Goal: Information Seeking & Learning: Learn about a topic

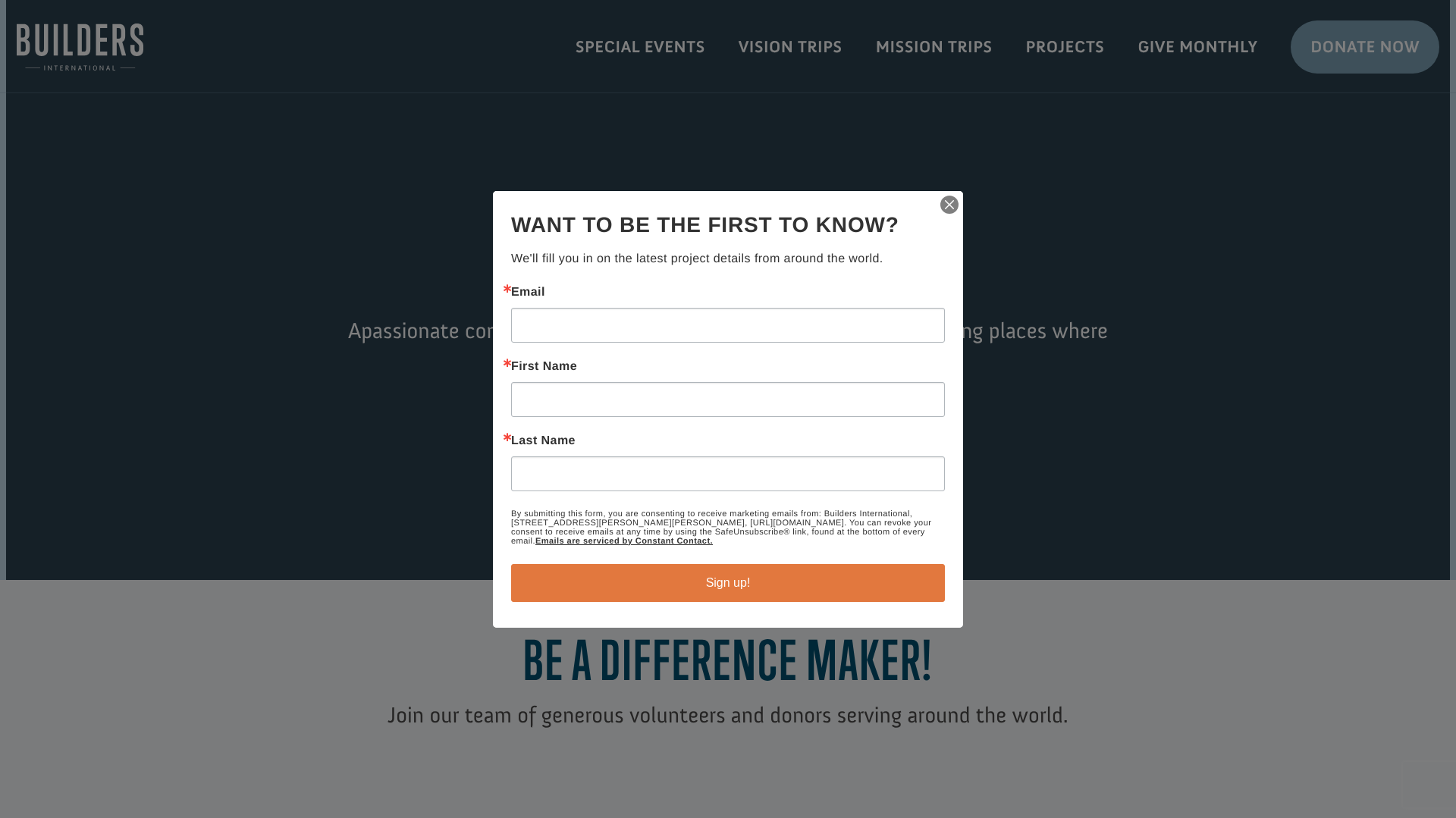
click at [955, 202] on img "button" at bounding box center [950, 205] width 21 height 21
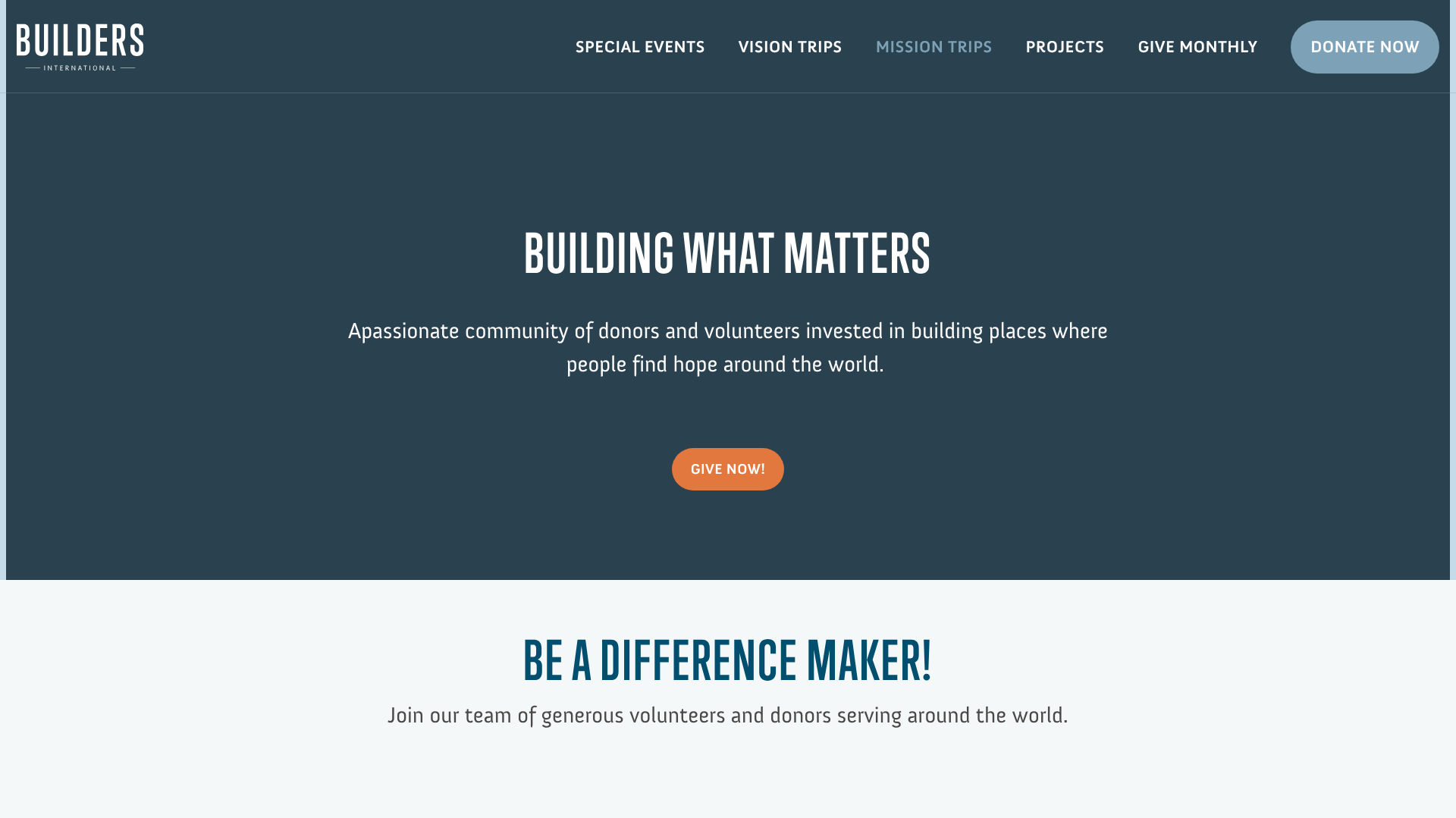
click at [950, 42] on link "Mission Trips" at bounding box center [935, 47] width 150 height 44
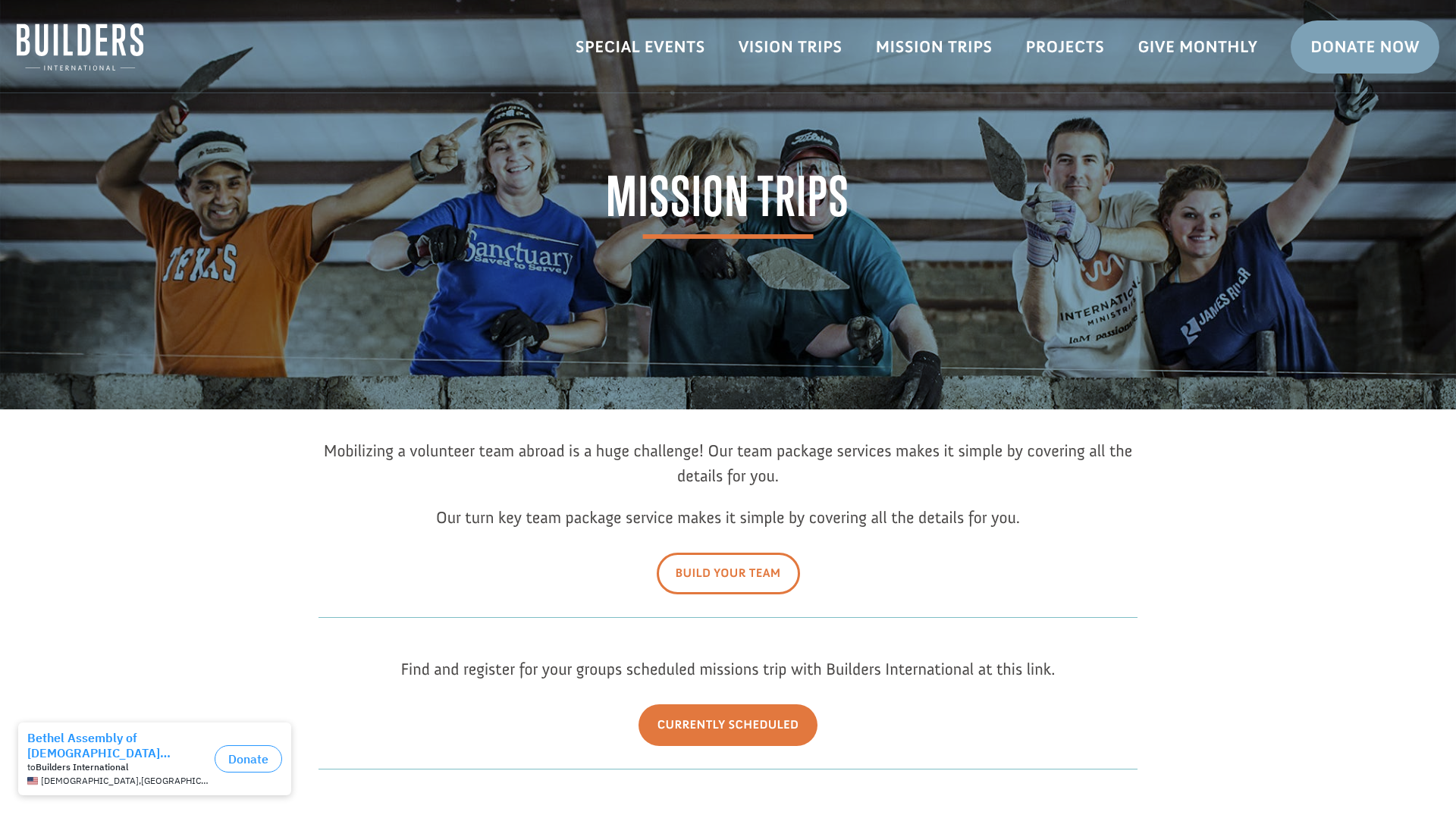
click at [701, 557] on link "Build Your Team" at bounding box center [728, 573] width 143 height 41
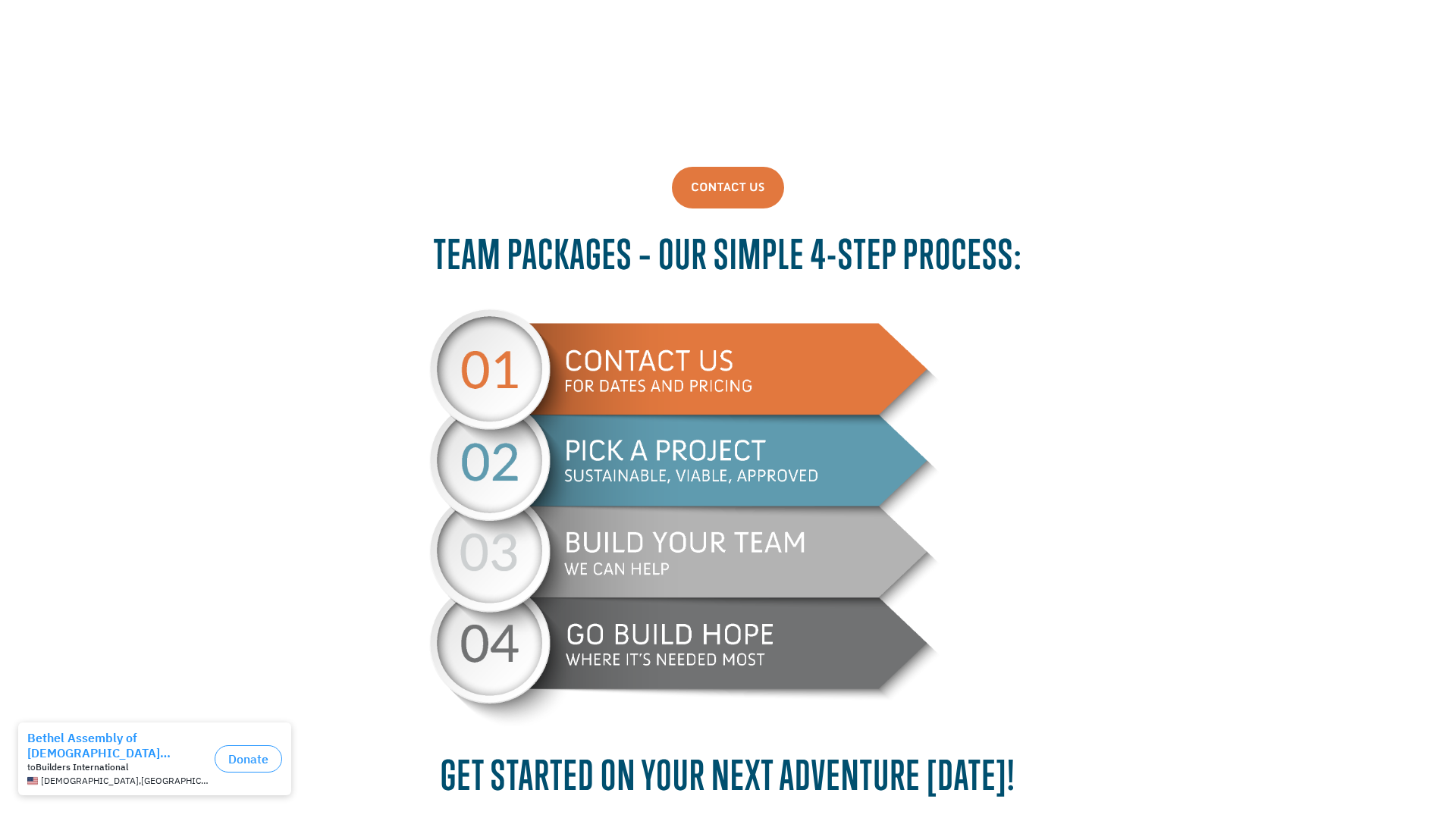
scroll to position [621, 0]
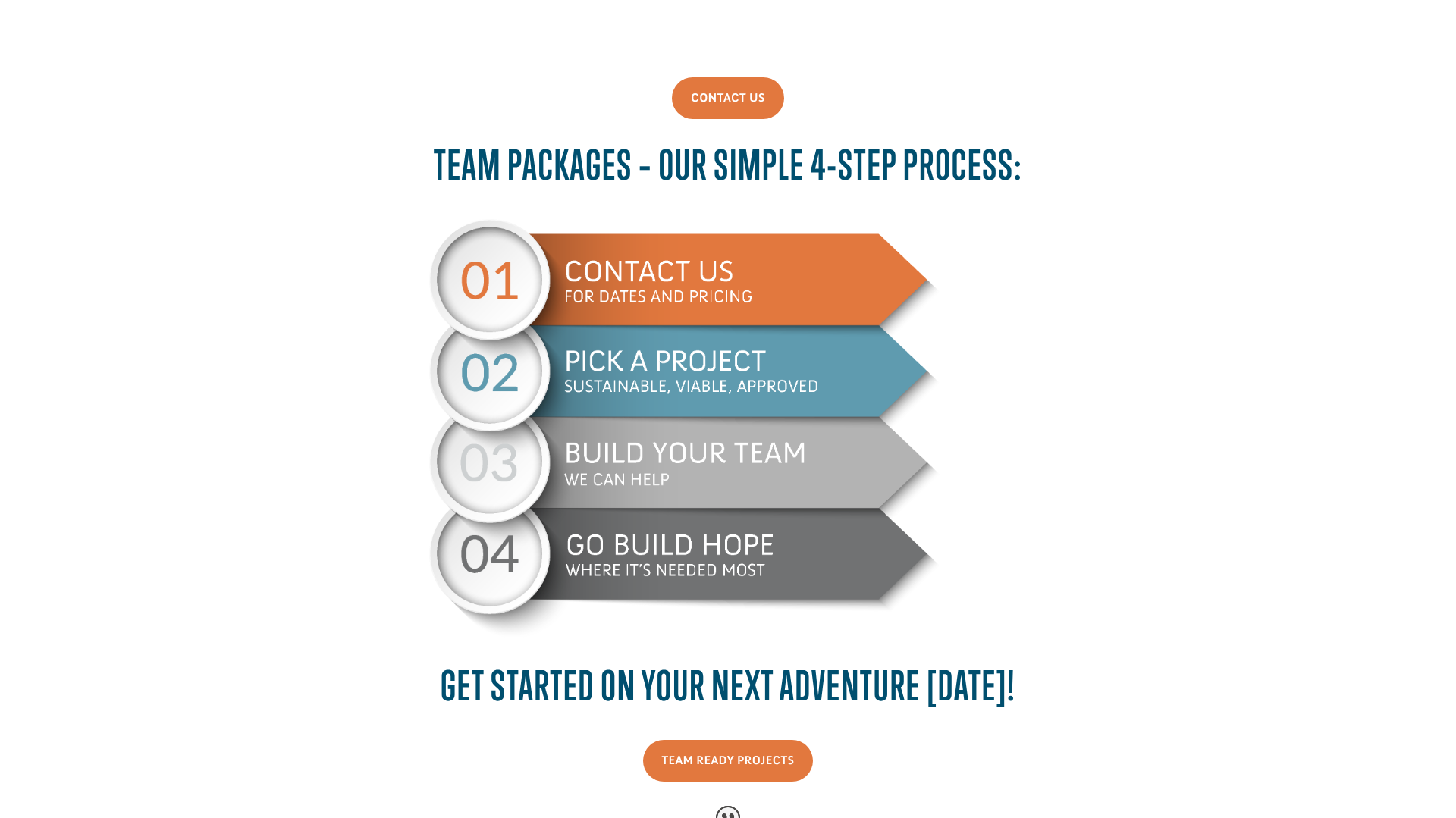
click at [708, 369] on img at bounding box center [728, 429] width 597 height 421
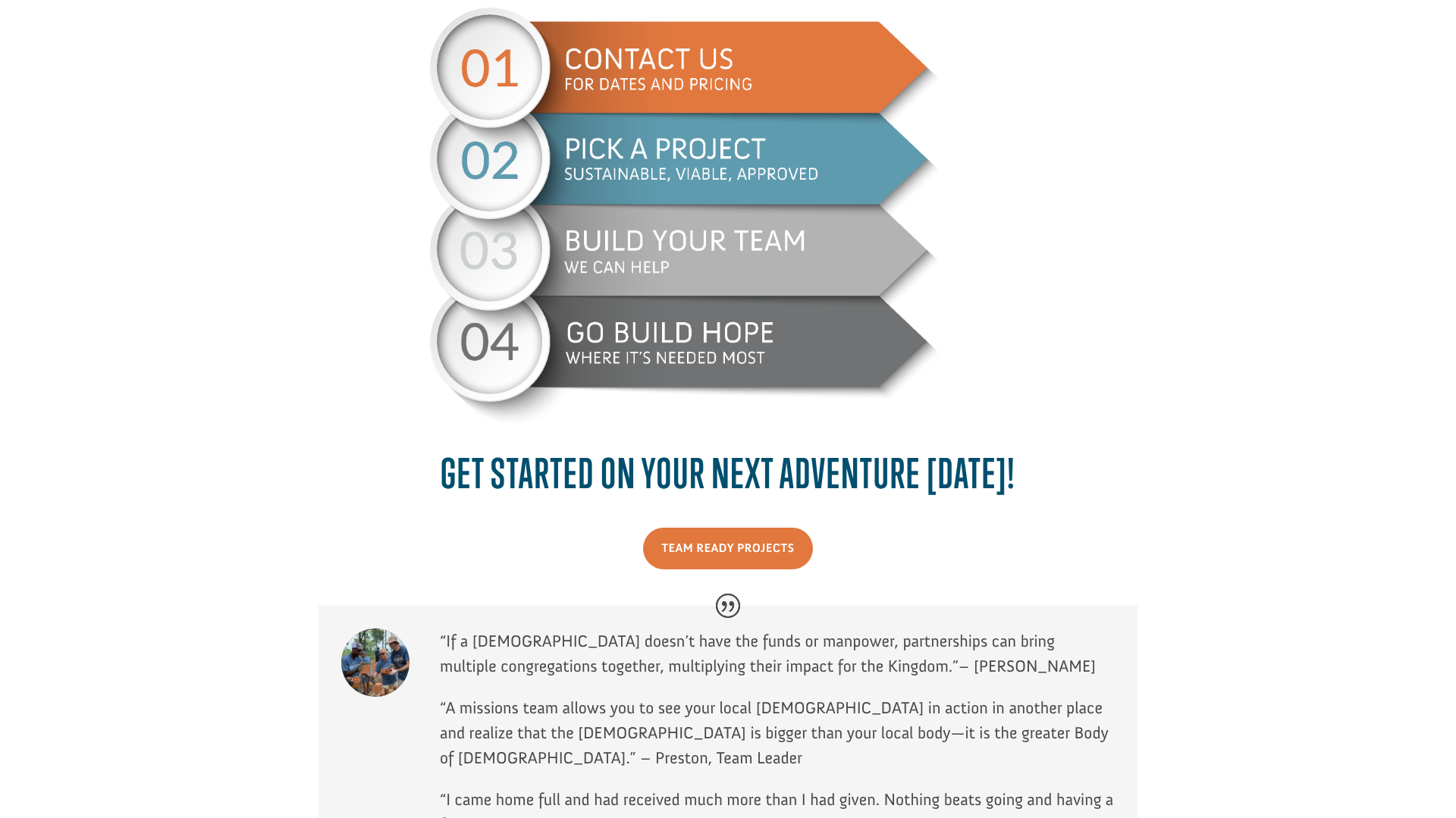
scroll to position [1022, 0]
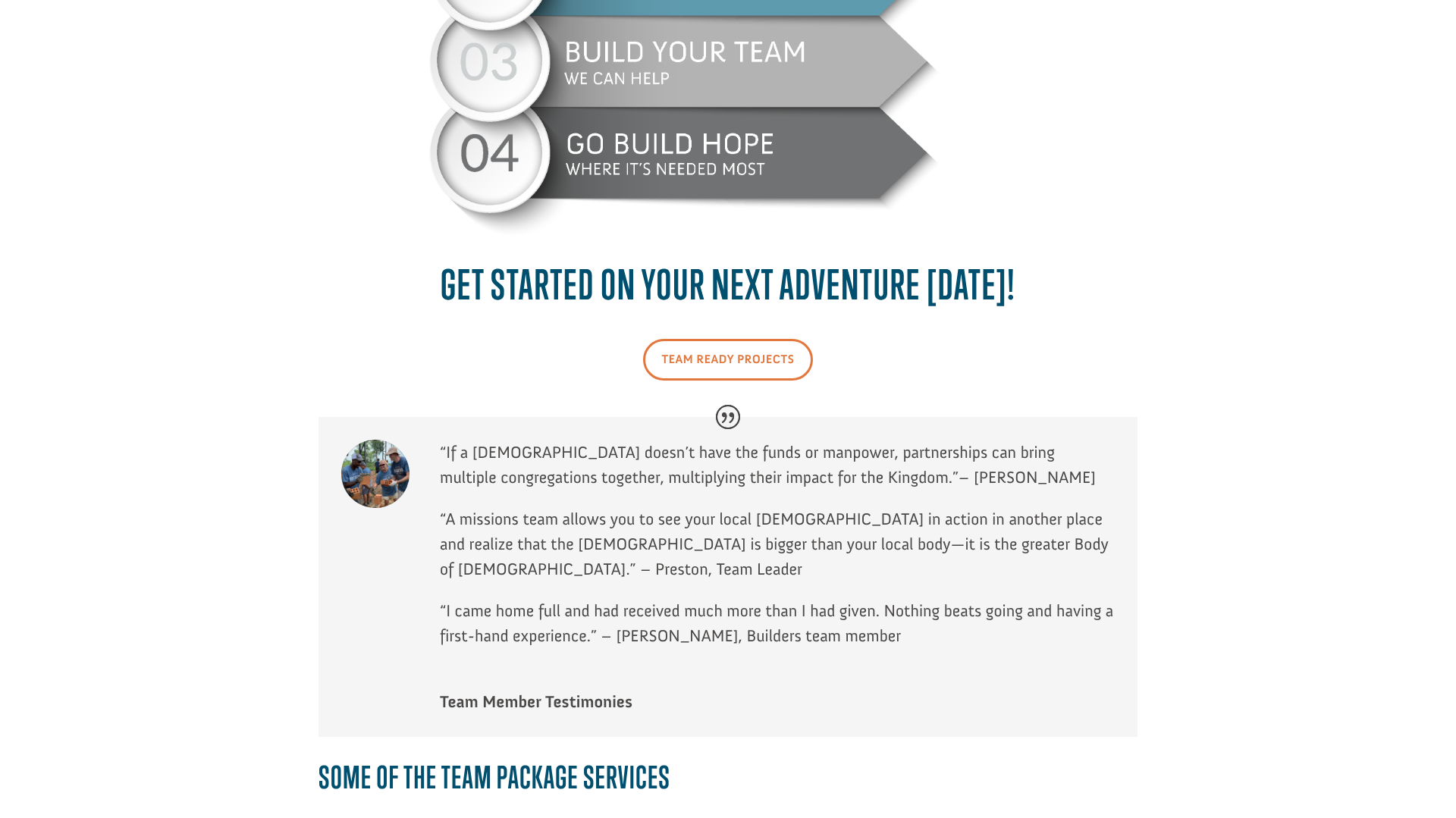
click at [741, 352] on link "Team Ready Projects" at bounding box center [728, 360] width 171 height 41
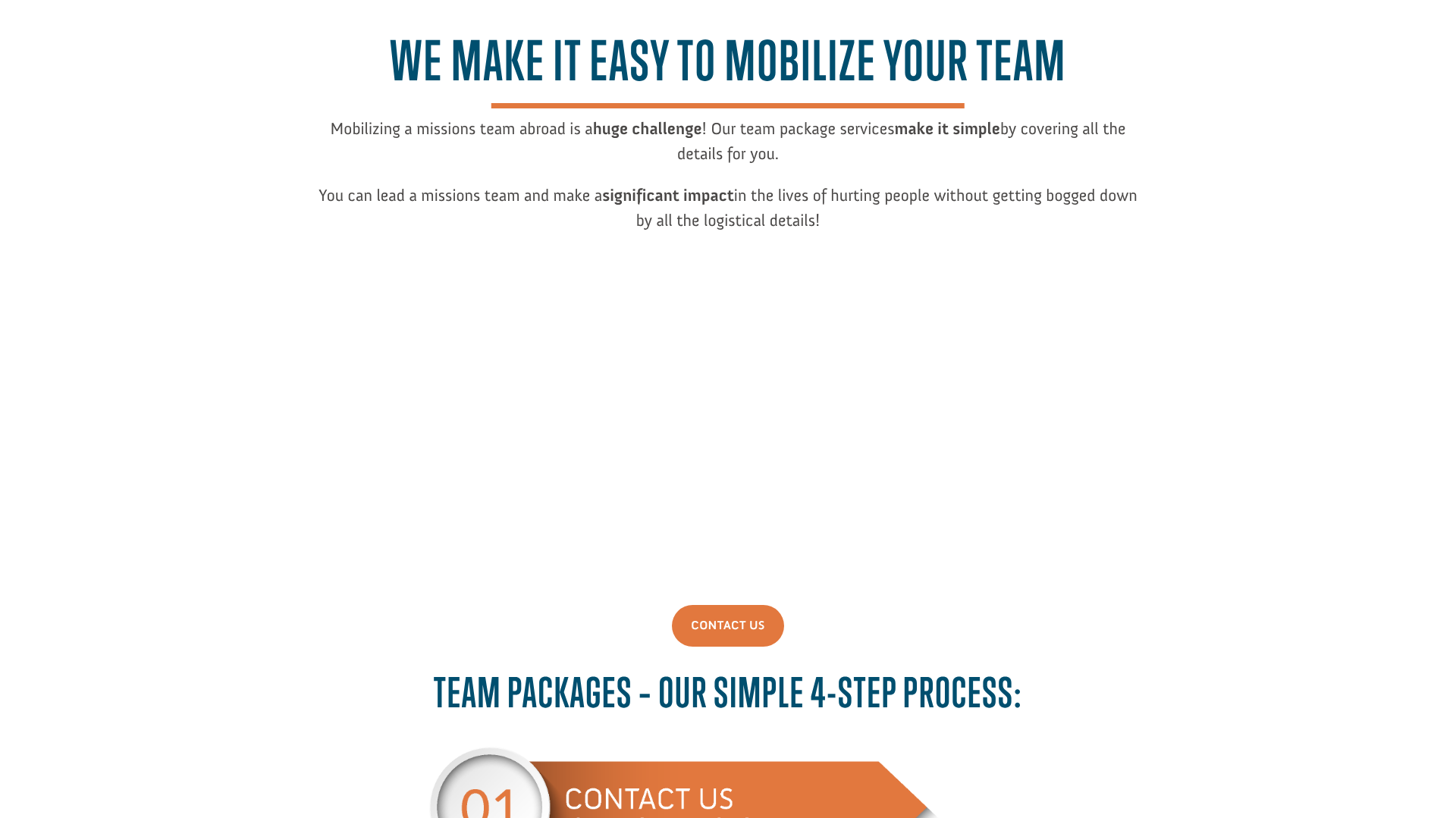
scroll to position [0, 0]
